Goal: Information Seeking & Learning: Learn about a topic

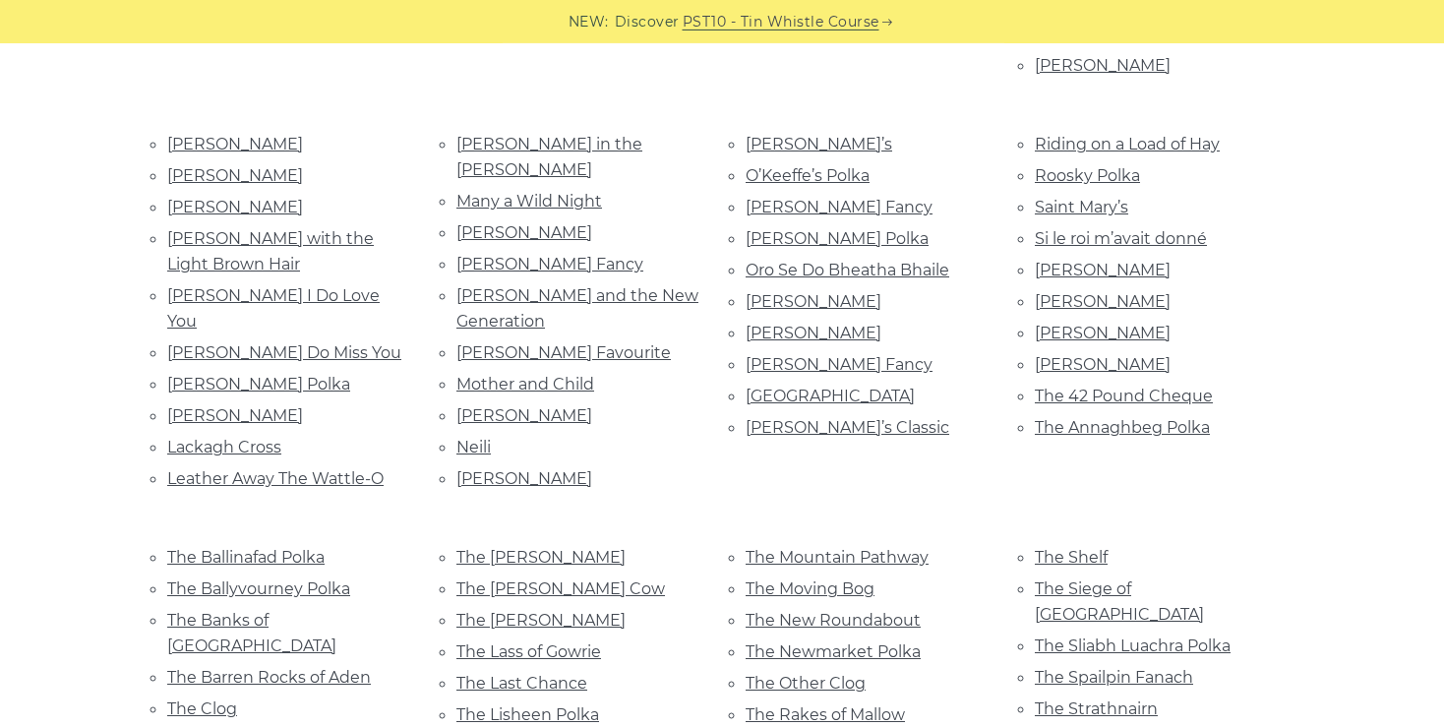
scroll to position [876, 0]
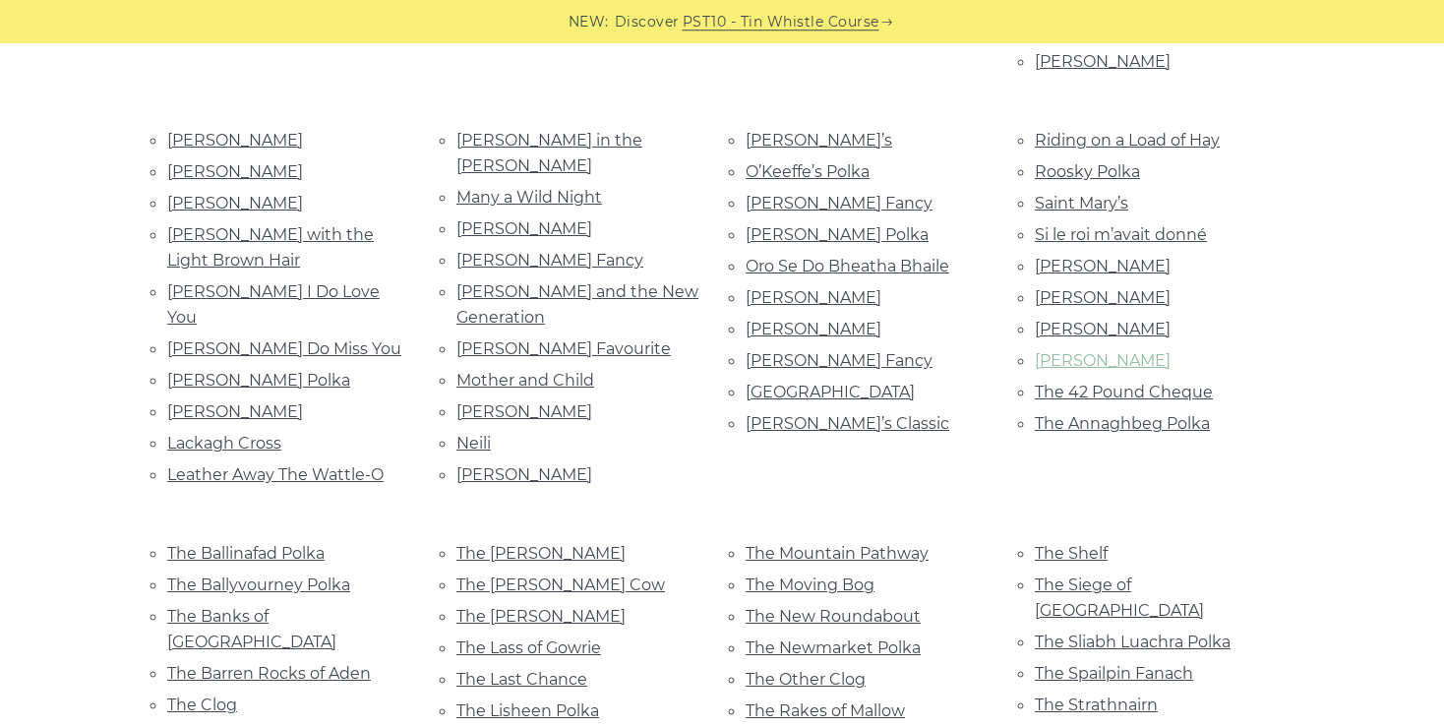
click at [1104, 351] on link "Thady Regan" at bounding box center [1103, 360] width 136 height 19
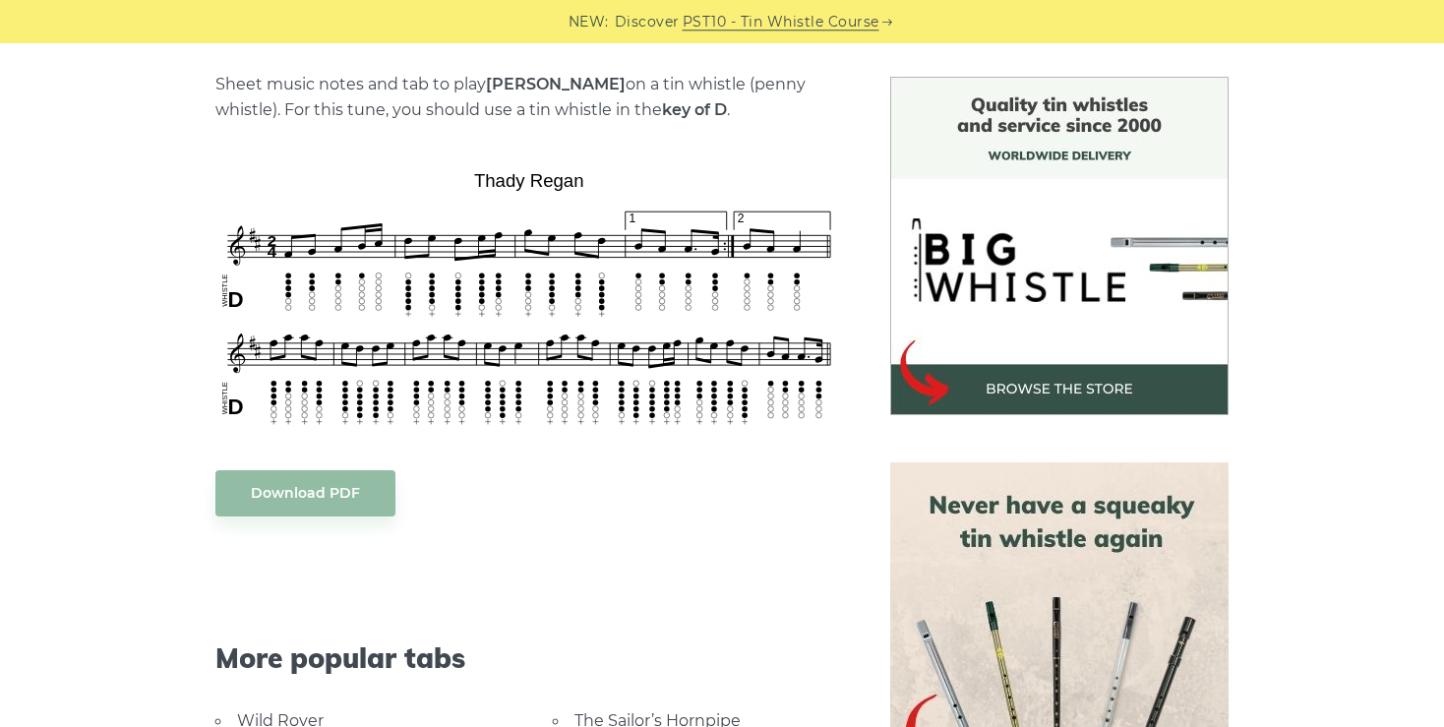
scroll to position [484, 0]
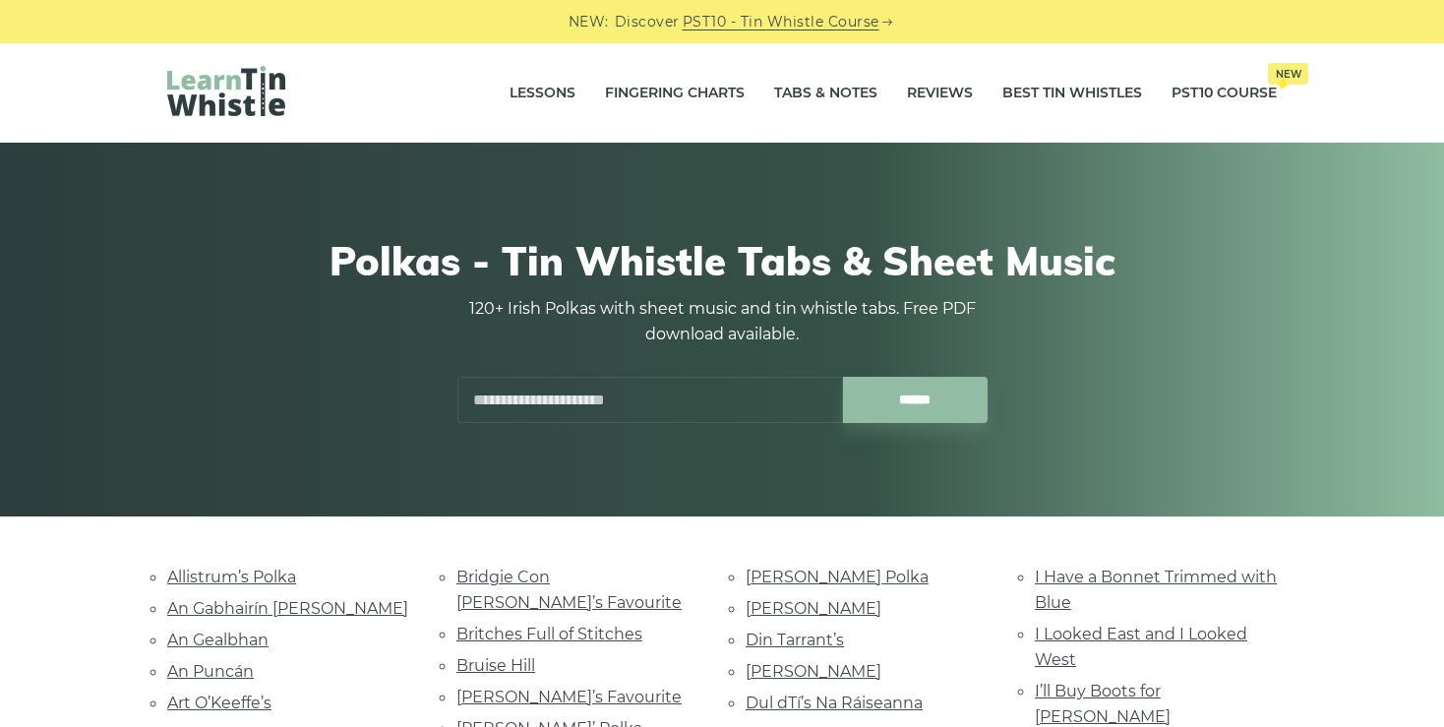
scroll to position [876, 0]
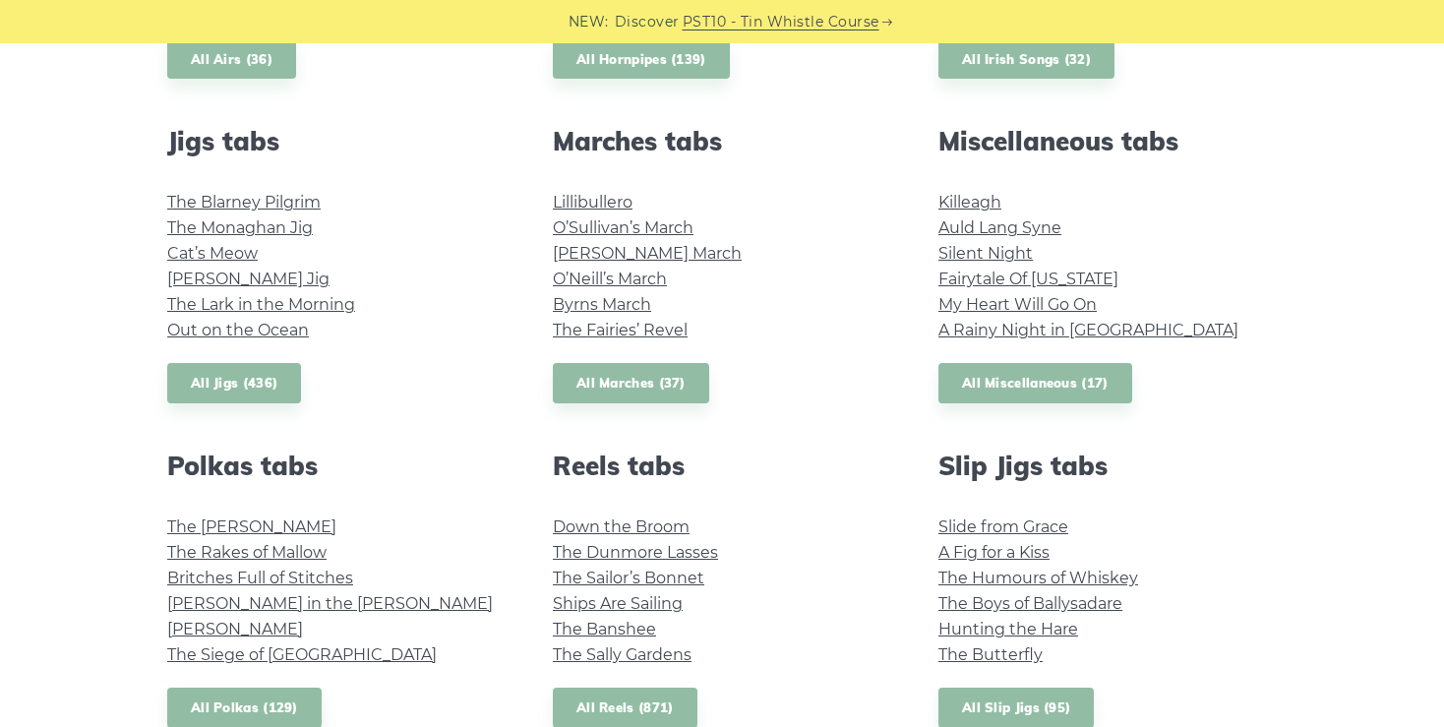
scroll to position [1039, 0]
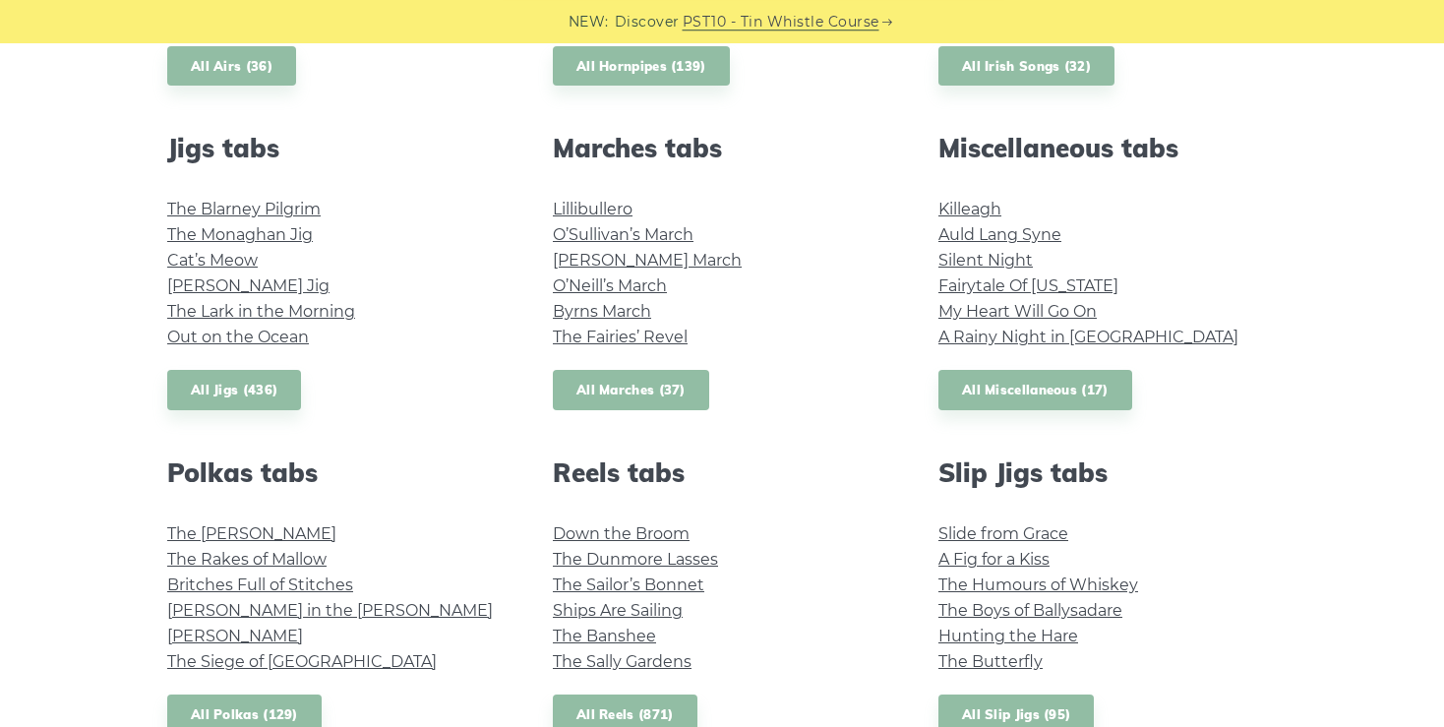
click at [625, 389] on link "All Marches (37)" at bounding box center [631, 390] width 156 height 40
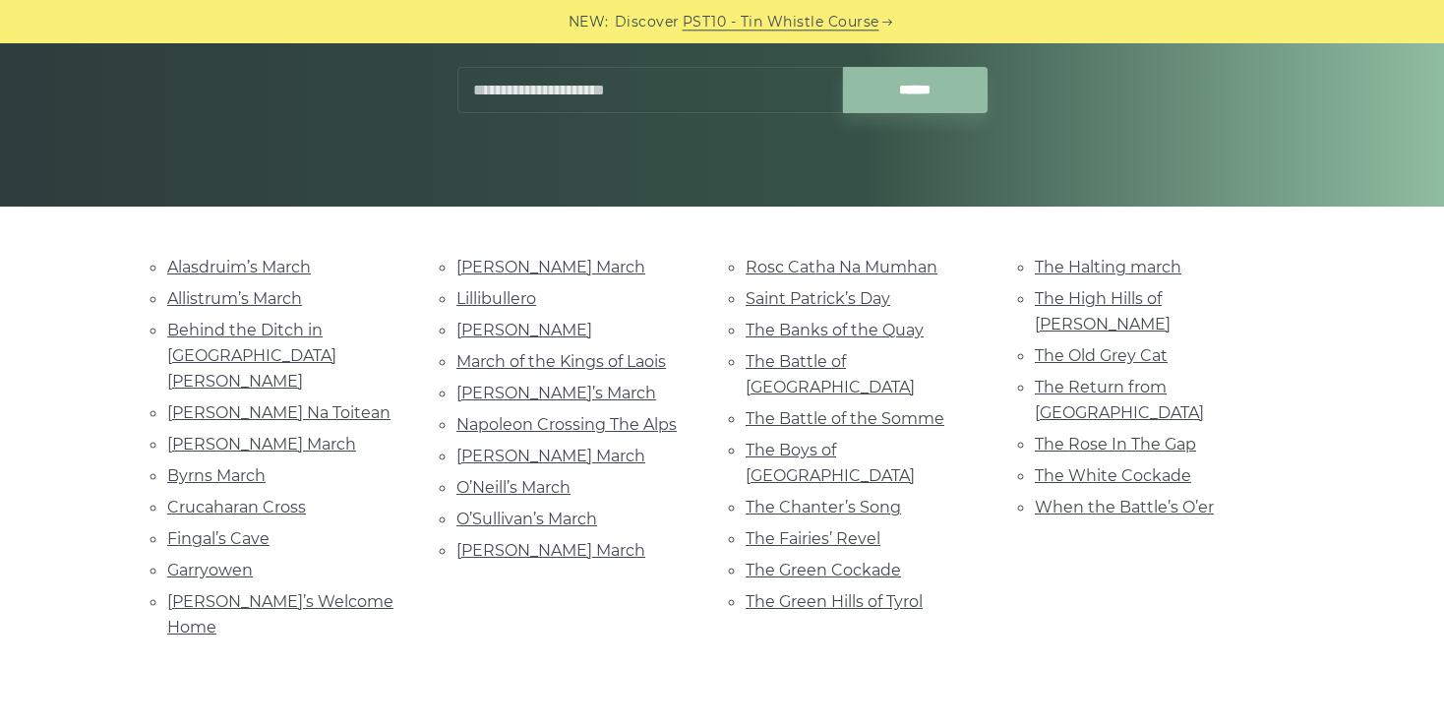
scroll to position [314, 0]
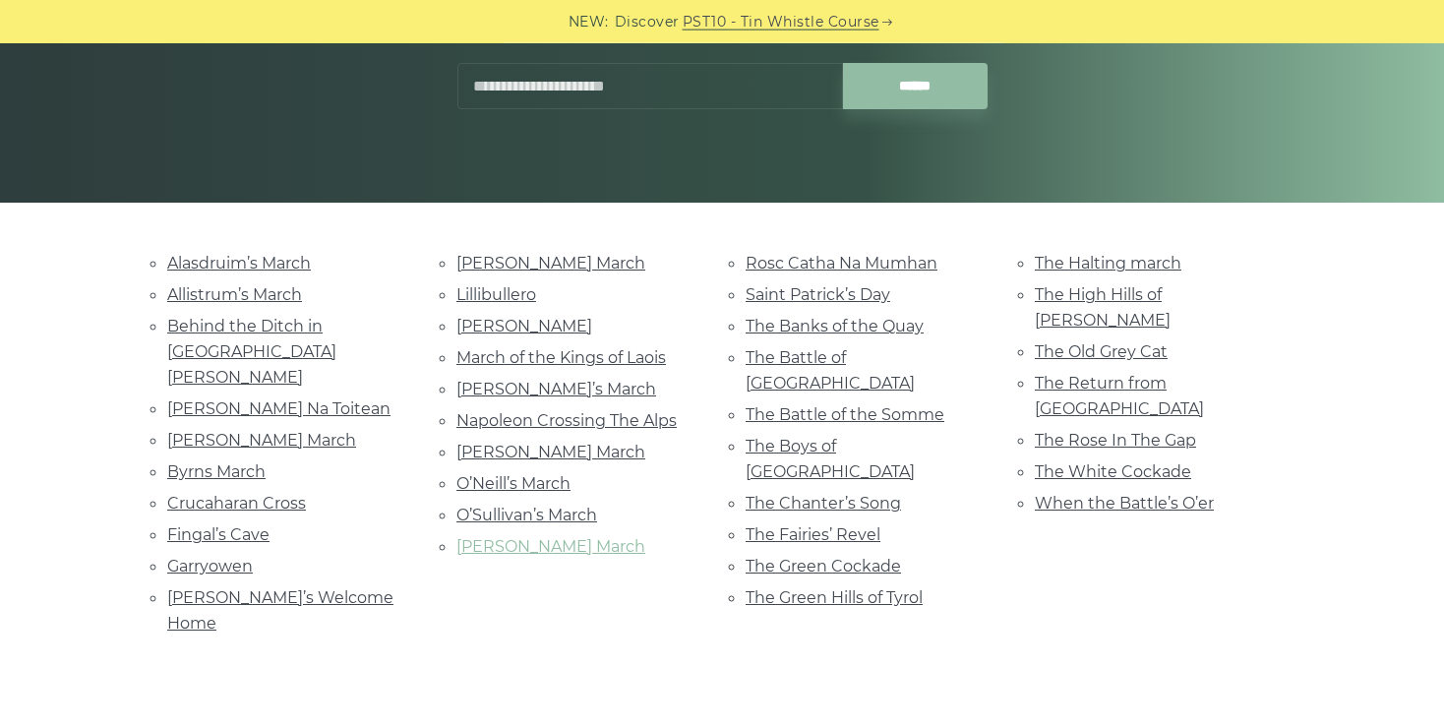
click at [505, 537] on link "[PERSON_NAME] March" at bounding box center [550, 546] width 189 height 19
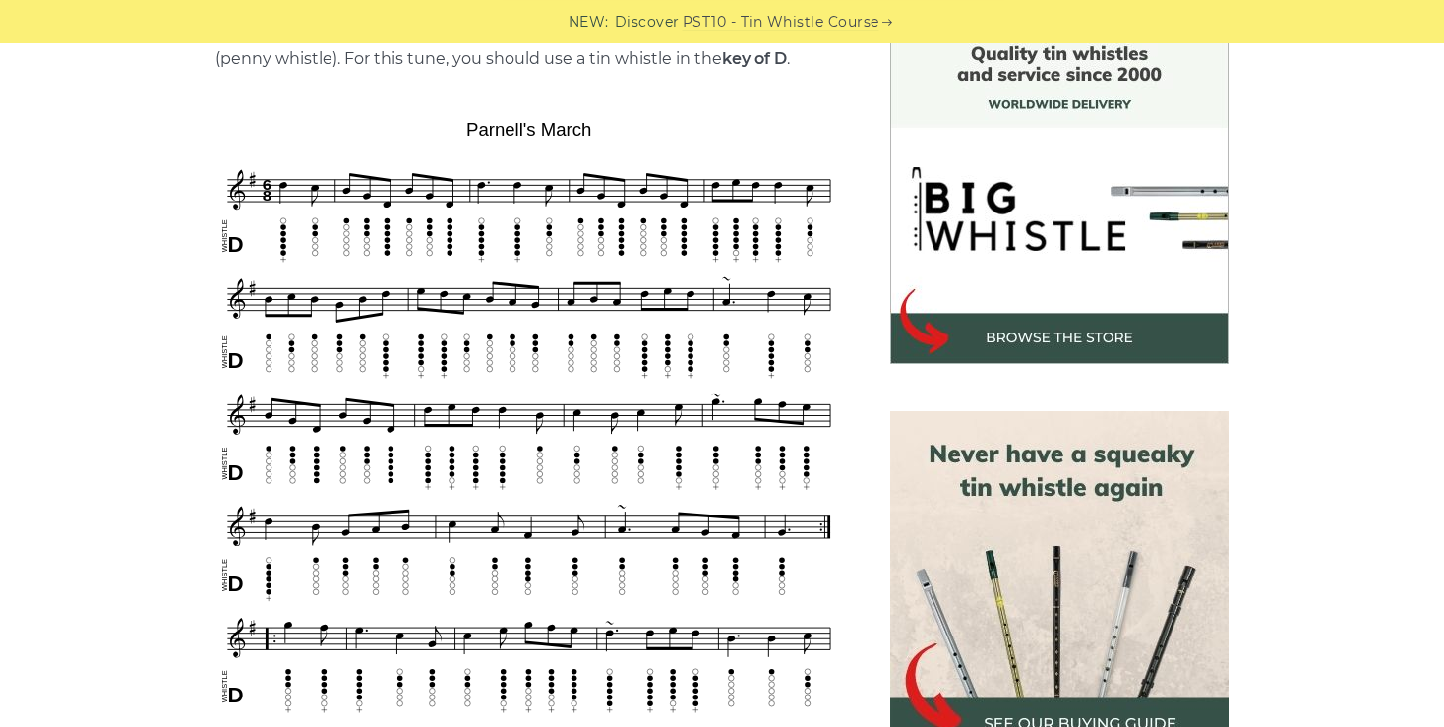
scroll to position [534, 0]
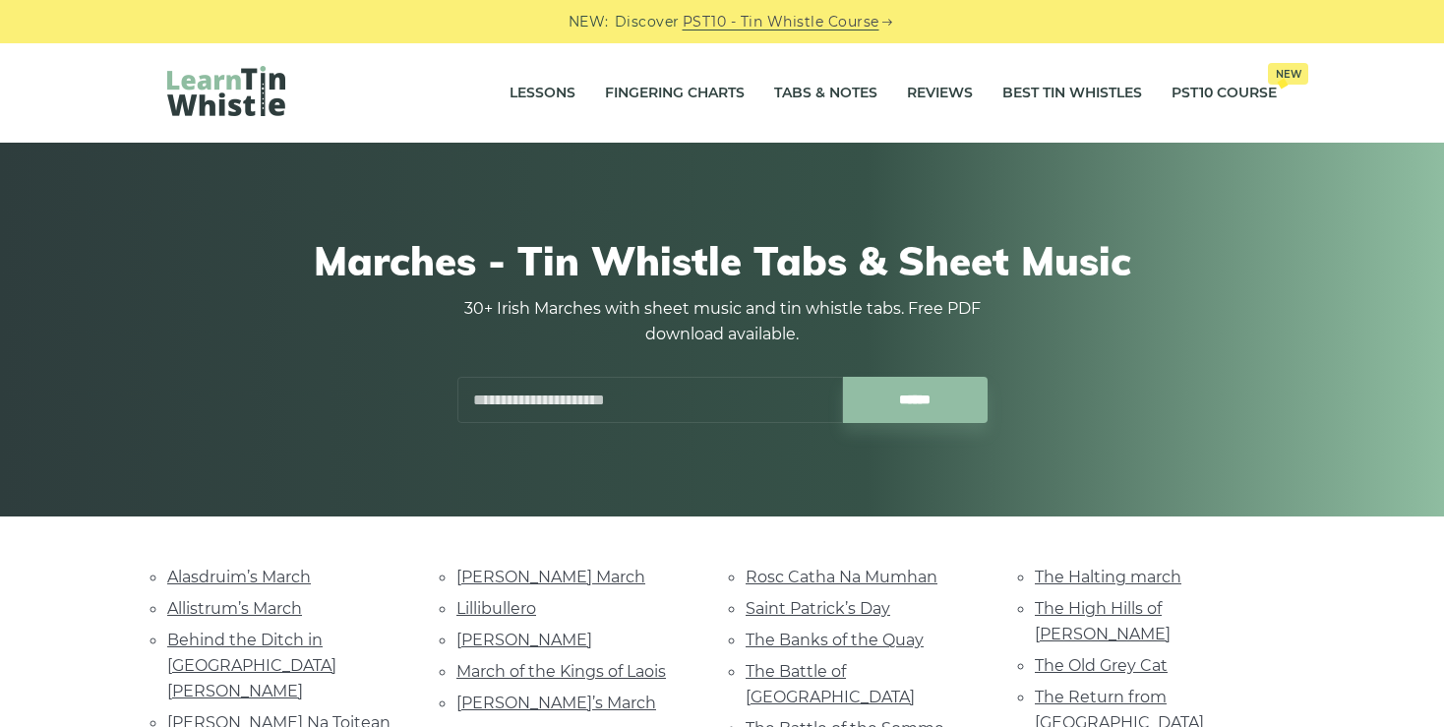
scroll to position [314, 0]
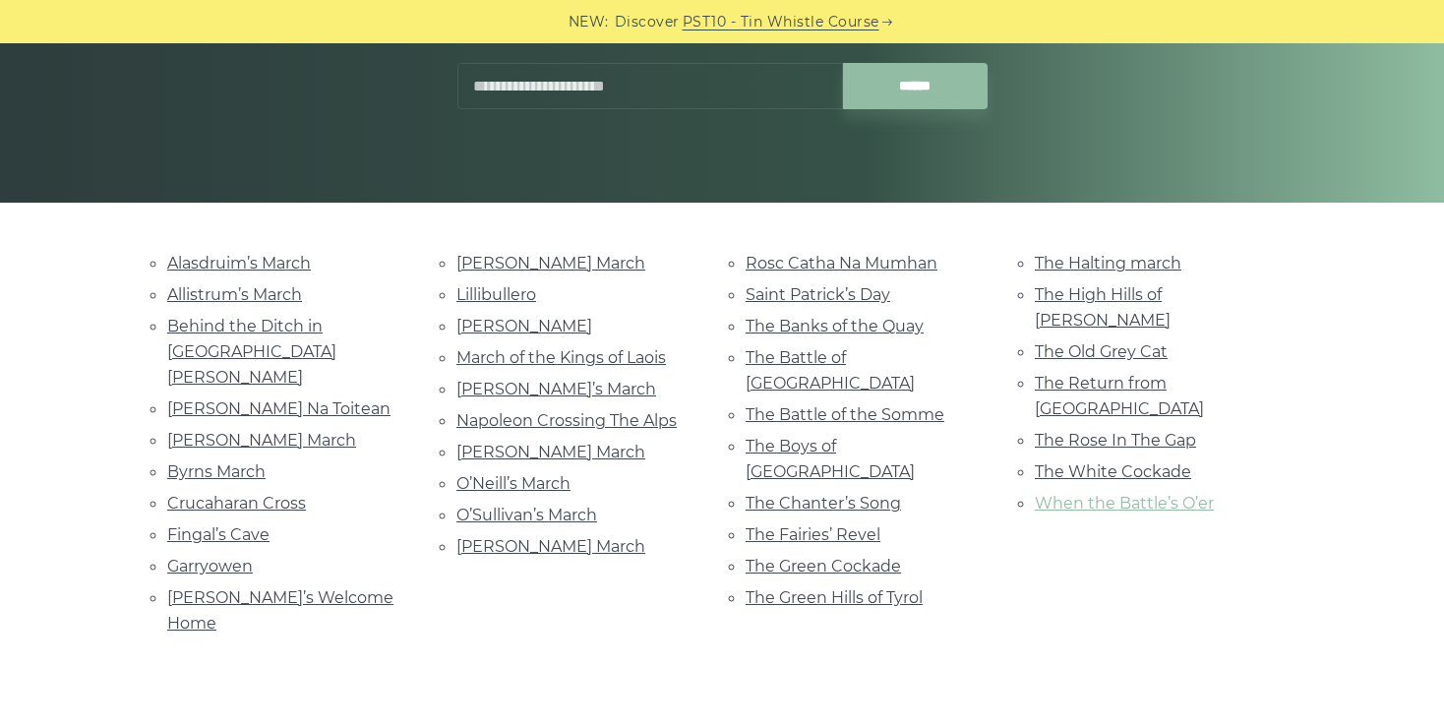
click at [1088, 494] on link "When the Battle’s O’er" at bounding box center [1124, 503] width 179 height 19
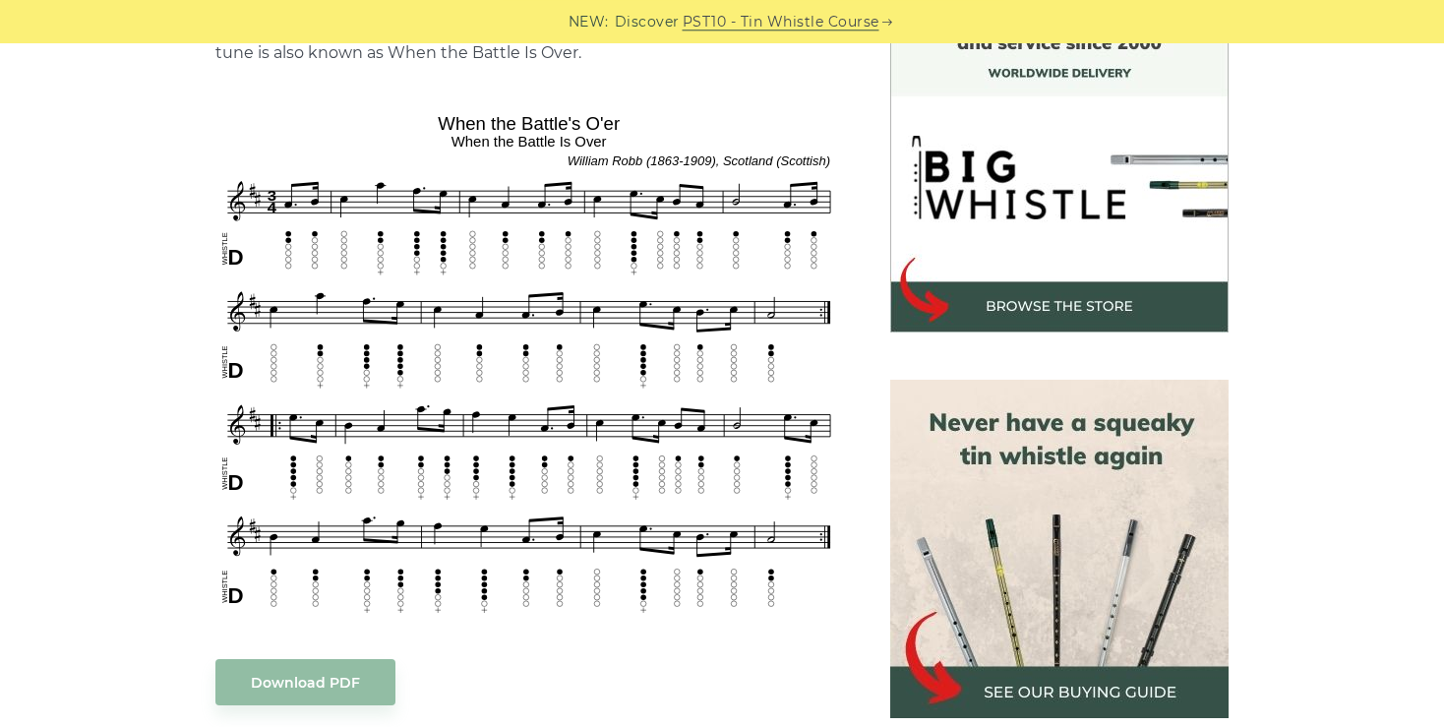
scroll to position [566, 0]
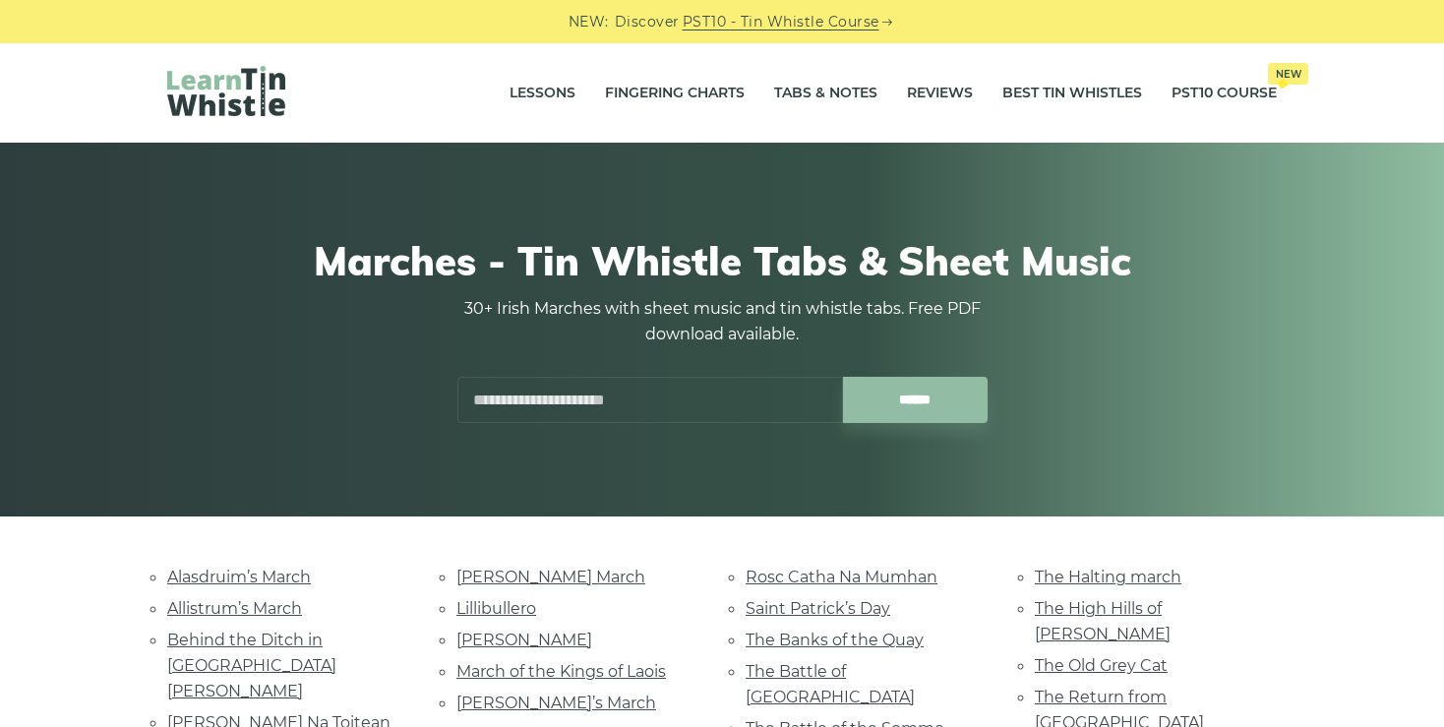
scroll to position [314, 0]
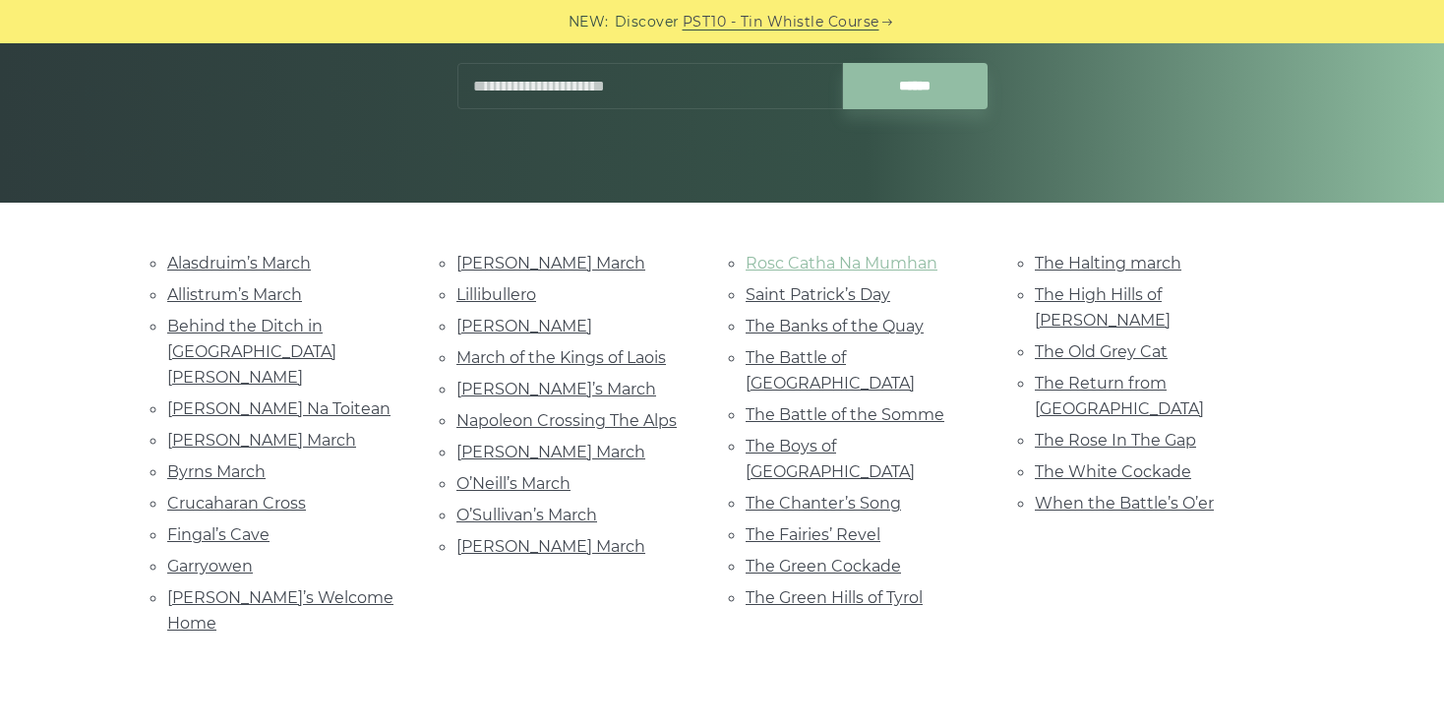
click at [813, 264] on link "Rosc Catha Na Mumhan" at bounding box center [842, 263] width 192 height 19
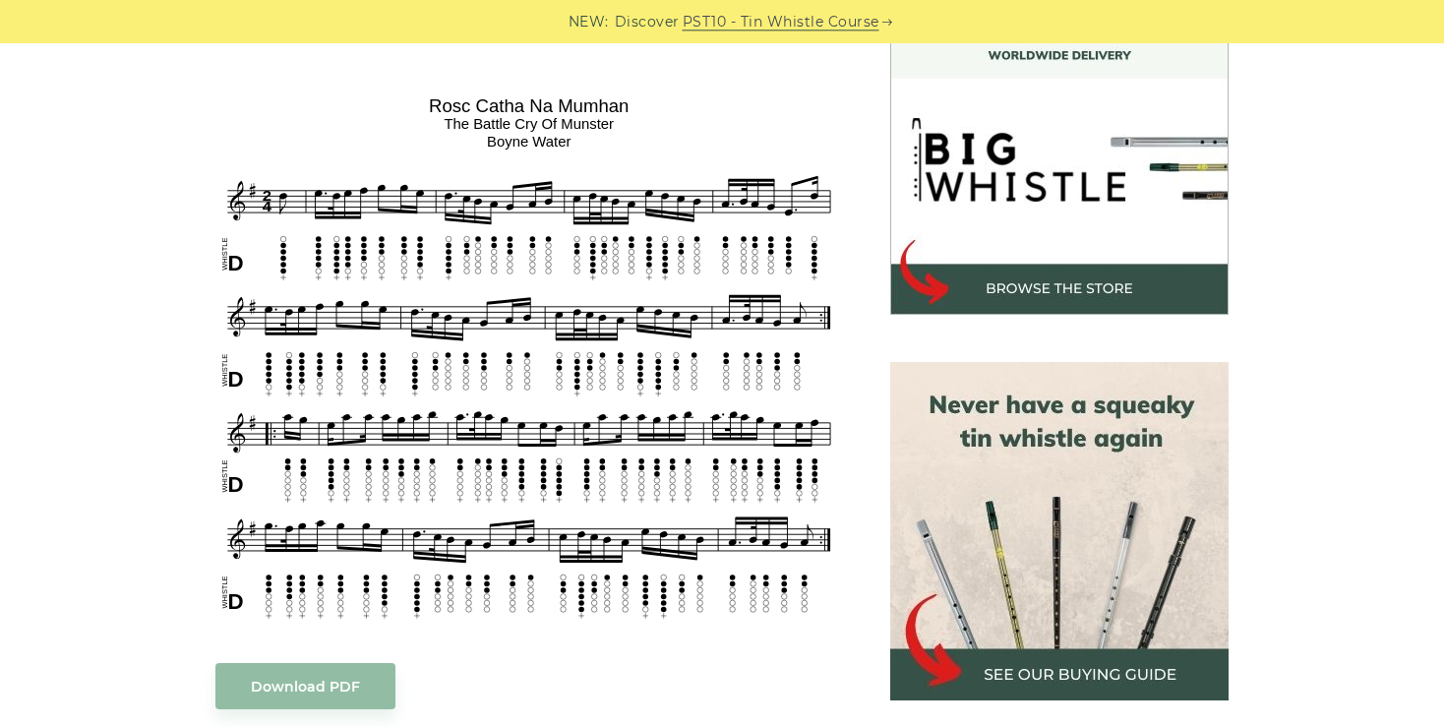
scroll to position [590, 0]
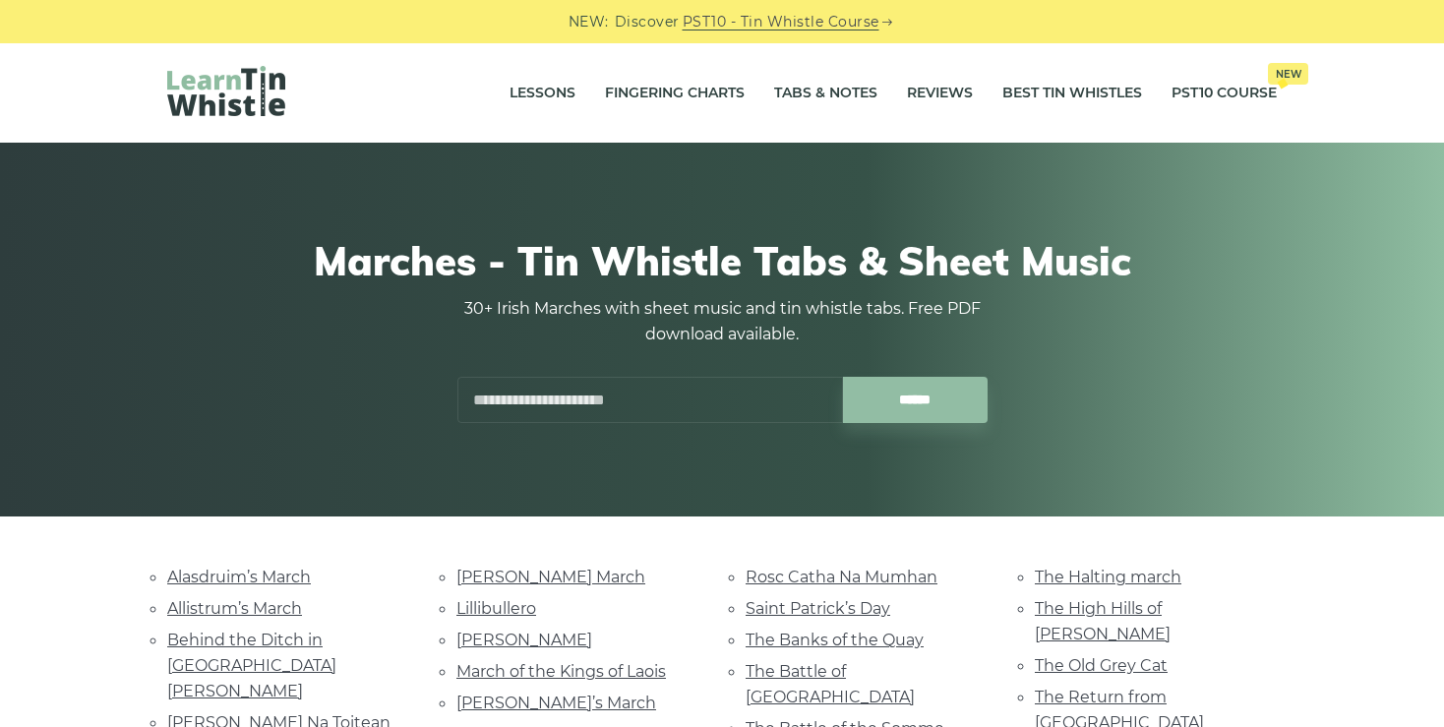
scroll to position [314, 0]
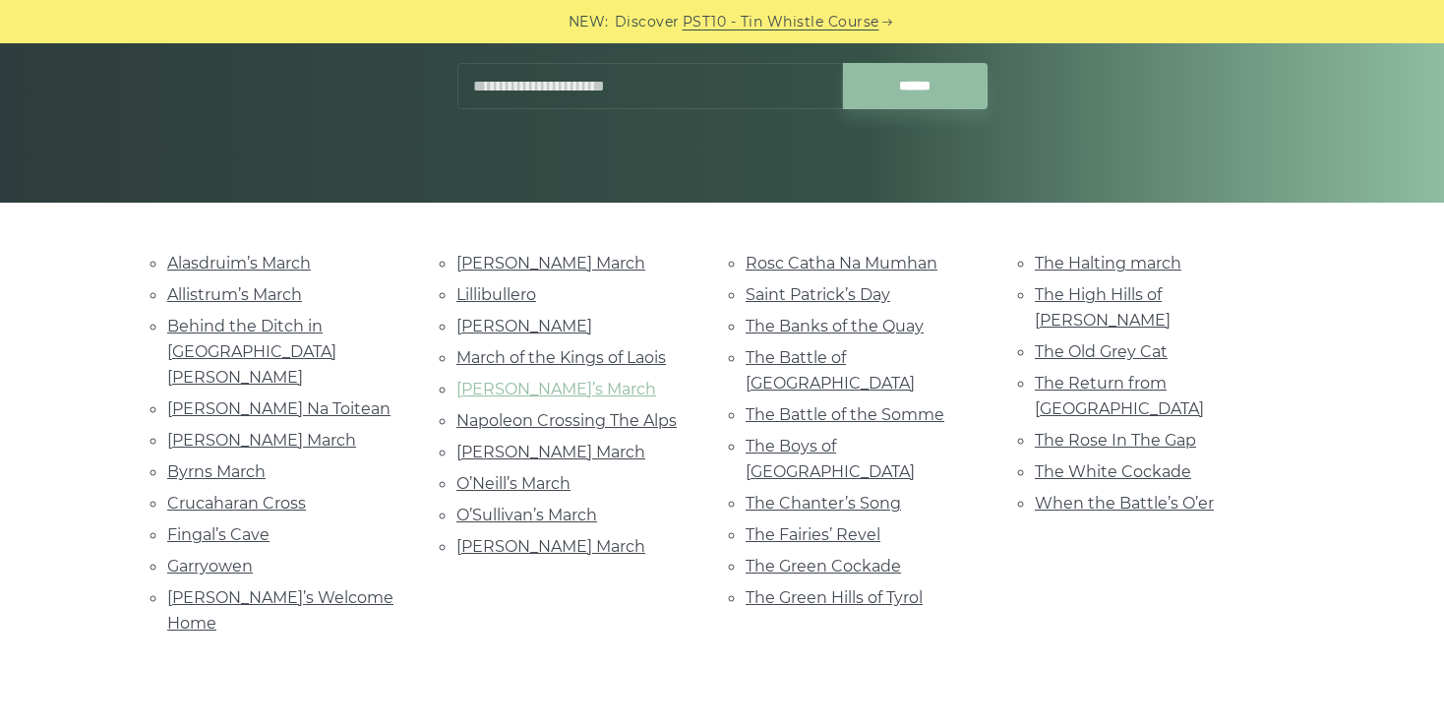
click at [559, 384] on link "[PERSON_NAME]’s March" at bounding box center [556, 389] width 200 height 19
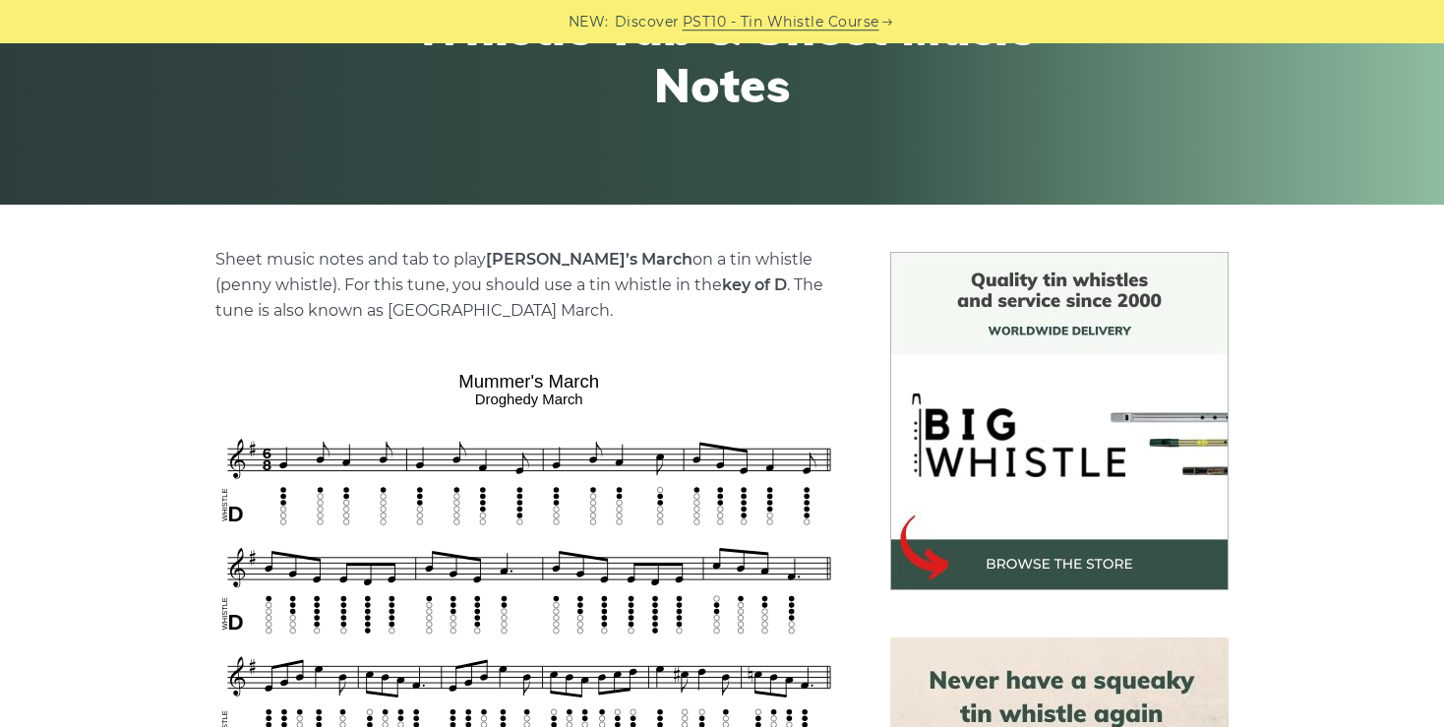
scroll to position [316, 0]
